Goal: Task Accomplishment & Management: Manage account settings

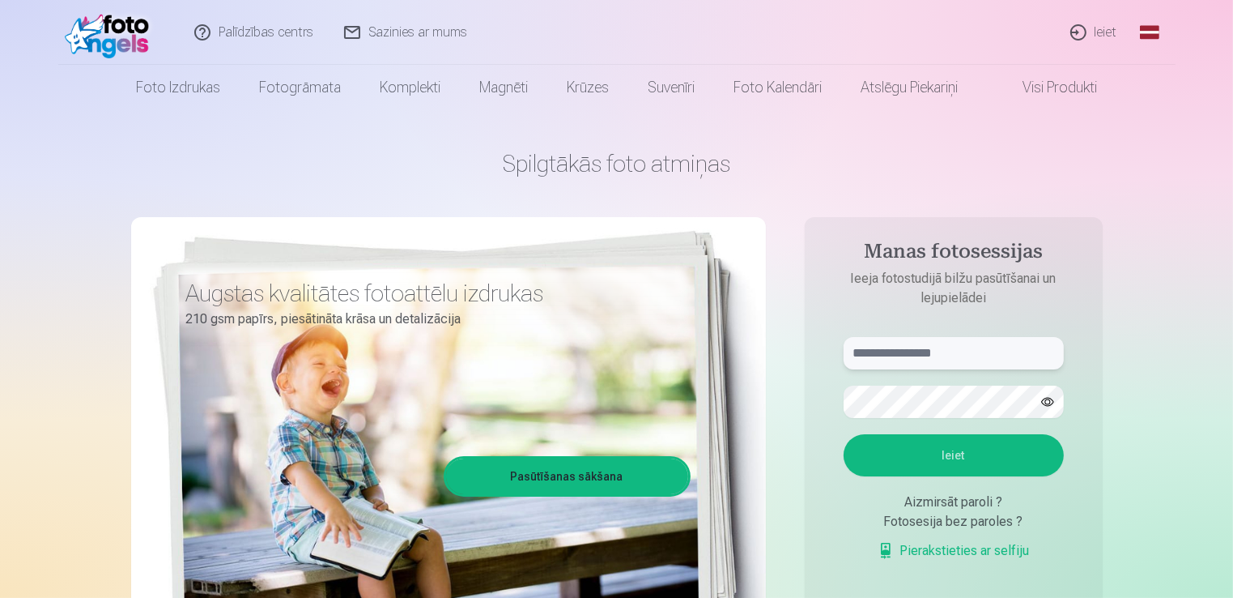
click at [1020, 356] on input "text" at bounding box center [954, 353] width 220 height 32
type input "**********"
click at [988, 459] on button "Ieiet" at bounding box center [954, 455] width 220 height 42
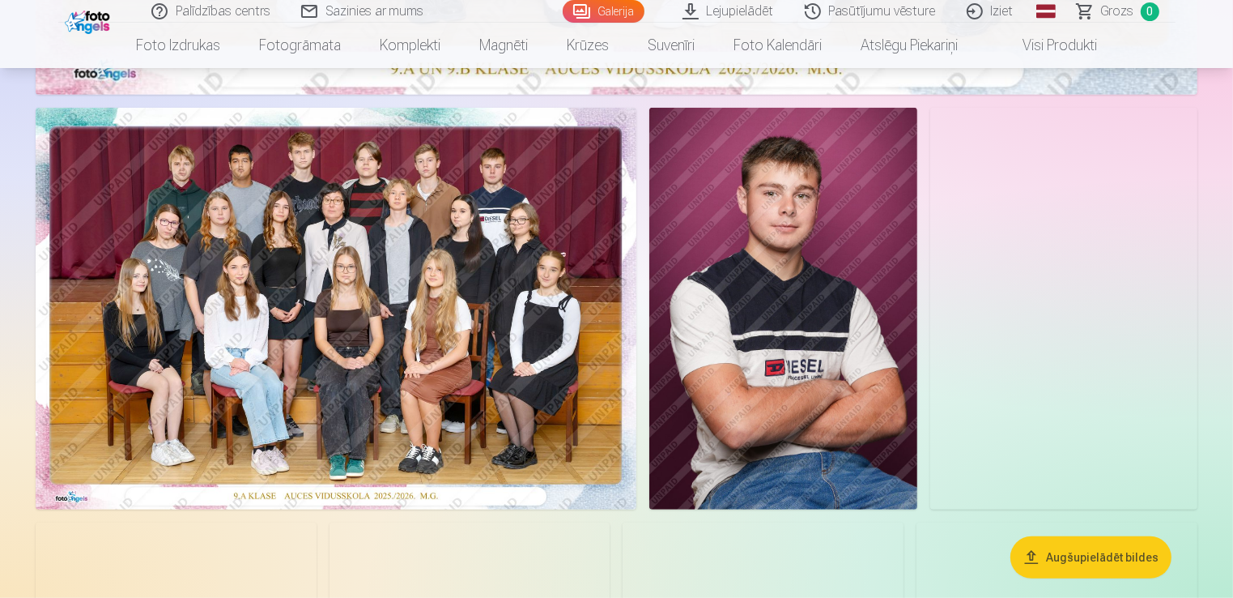
scroll to position [842, 0]
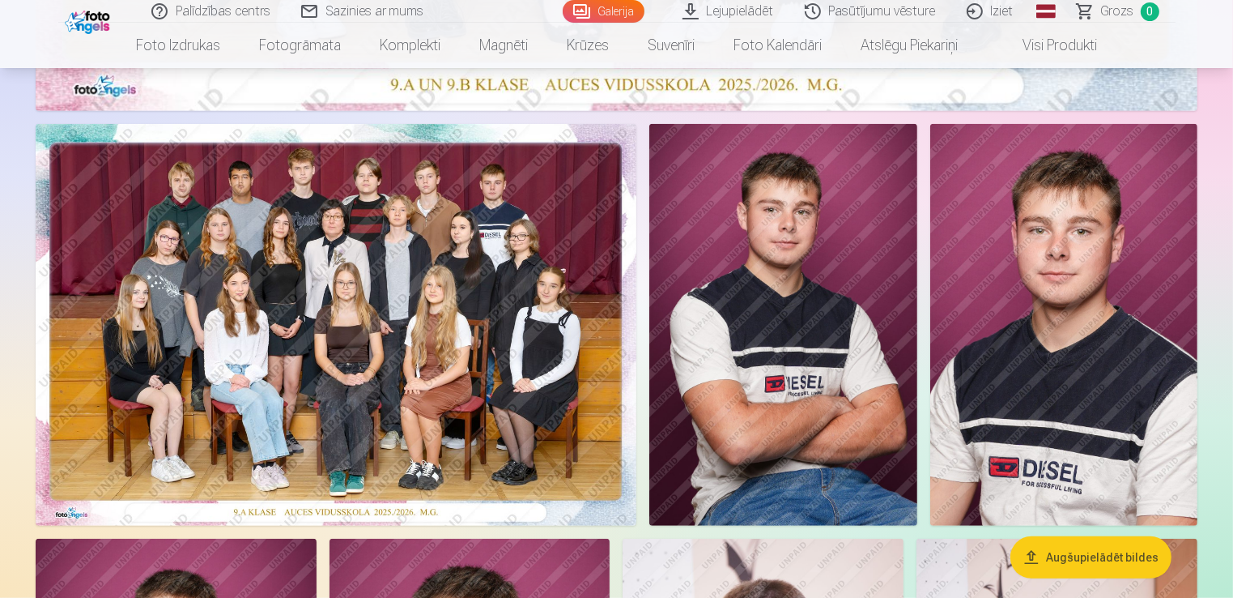
click at [304, 292] on img at bounding box center [336, 324] width 601 height 401
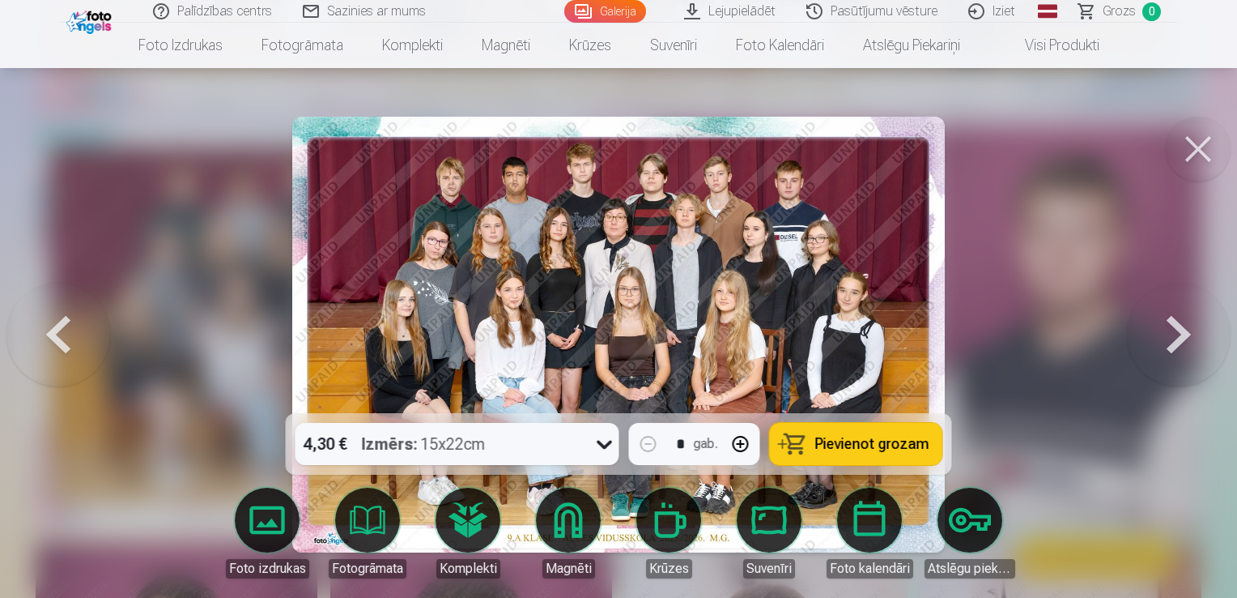
click at [1186, 156] on button at bounding box center [1198, 149] width 65 height 65
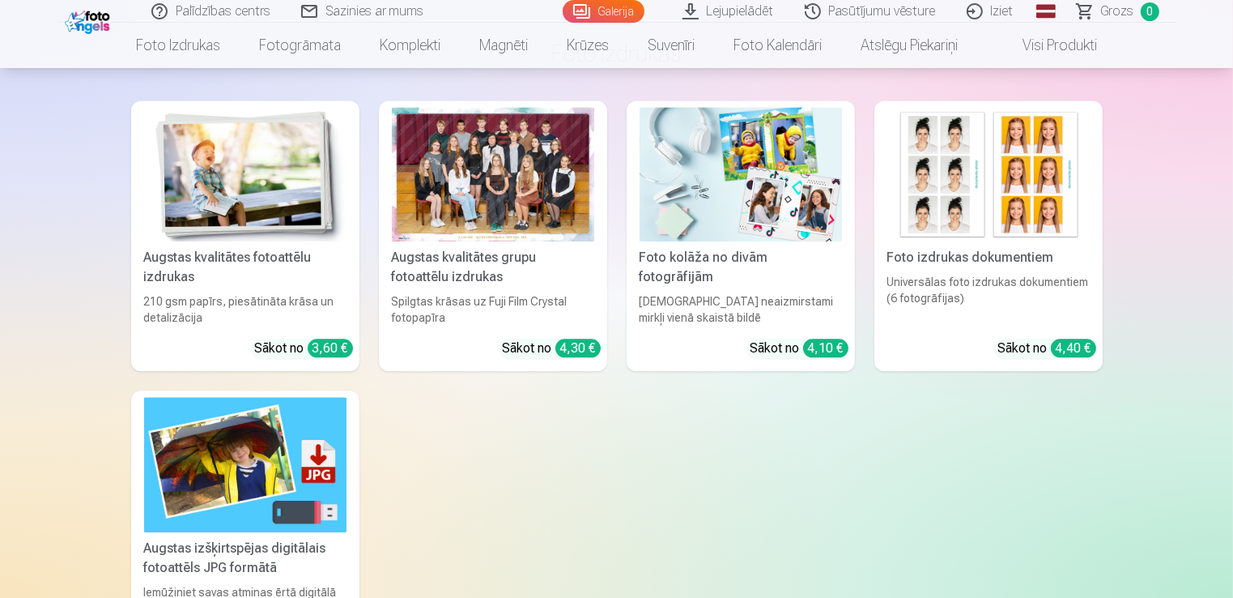
scroll to position [3725, 0]
